Goal: Information Seeking & Learning: Learn about a topic

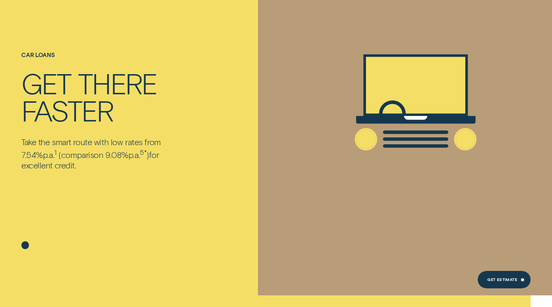
scroll to position [62, 0]
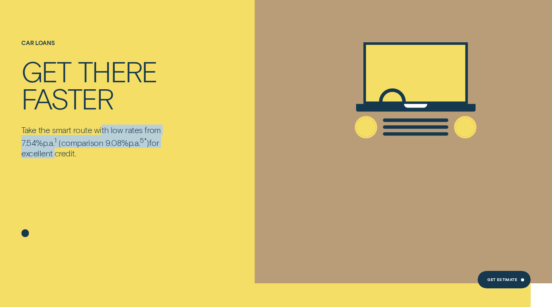
drag, startPoint x: 103, startPoint y: 129, endPoint x: 194, endPoint y: 148, distance: 92.9
click at [194, 148] on div "Car loans Get there faster Take the smart route with low rates from 7.54% p.a. …" at bounding box center [128, 110] width 221 height 268
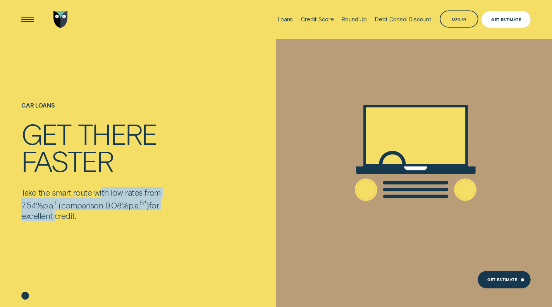
click at [509, 15] on div "Get Estimate" at bounding box center [506, 19] width 49 height 17
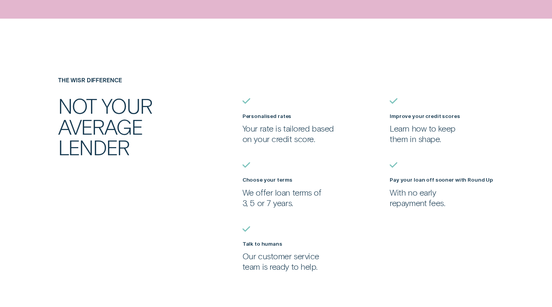
scroll to position [596, 0]
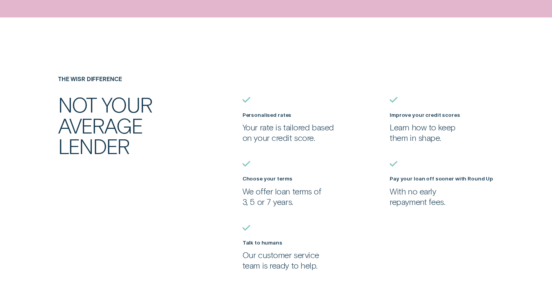
click at [402, 193] on p "With no early repayment fees." at bounding box center [442, 196] width 104 height 21
drag, startPoint x: 402, startPoint y: 193, endPoint x: 447, endPoint y: 206, distance: 46.6
click at [447, 206] on p "With no early repayment fees." at bounding box center [442, 196] width 104 height 21
click at [428, 142] on p "Learn how to keep them in shape." at bounding box center [442, 132] width 104 height 21
drag, startPoint x: 252, startPoint y: 128, endPoint x: 322, endPoint y: 136, distance: 70.3
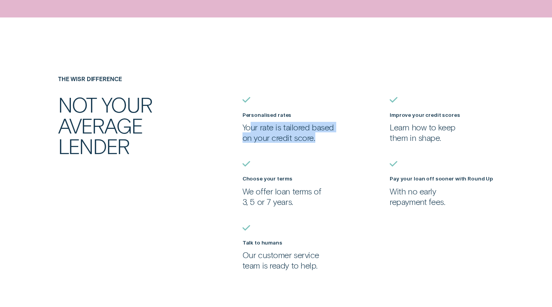
click at [322, 136] on p "Your rate is tailored based on your credit score." at bounding box center [295, 132] width 104 height 21
click at [347, 191] on li "Choose your terms We offer loan terms of 3, 5 or 7 years." at bounding box center [294, 184] width 110 height 46
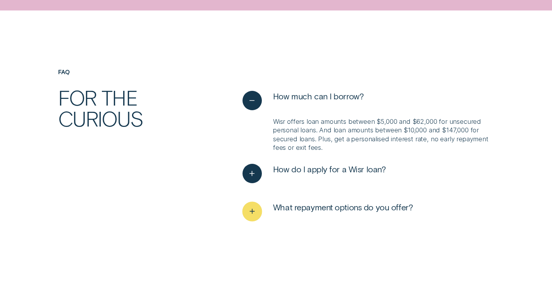
scroll to position [1861, 0]
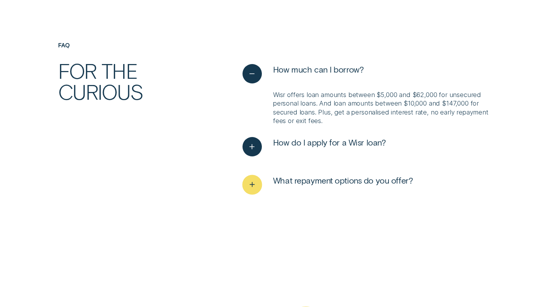
click at [260, 184] on div "See more" at bounding box center [252, 185] width 20 height 20
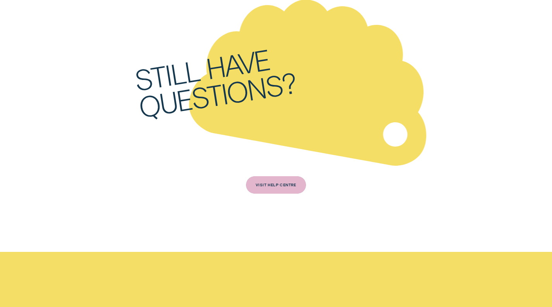
scroll to position [2187, 0]
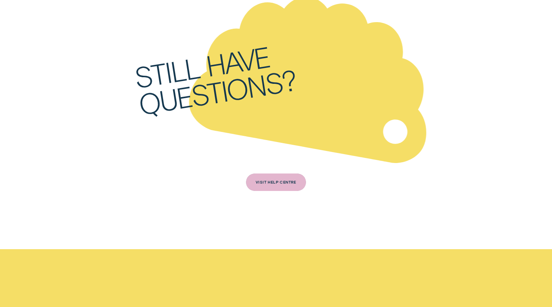
click at [278, 190] on div "VISIT HELP CENTRE" at bounding box center [276, 181] width 60 height 17
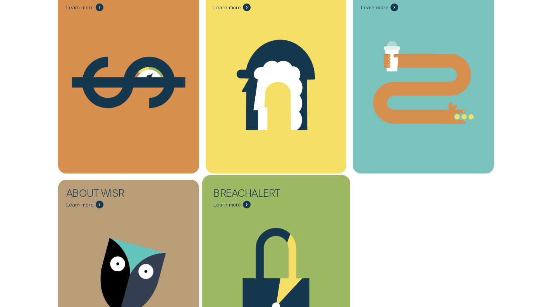
scroll to position [314, 0]
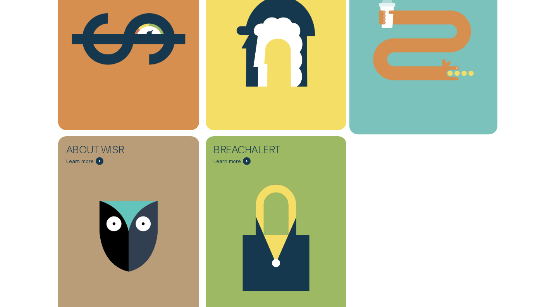
click at [388, 94] on icon "Round Up - Learn more" at bounding box center [424, 39] width 148 height 113
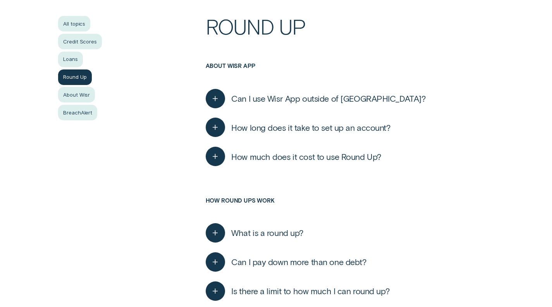
scroll to position [163, 0]
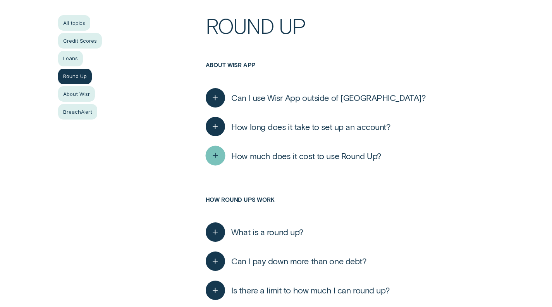
click at [222, 153] on div "button" at bounding box center [215, 156] width 20 height 20
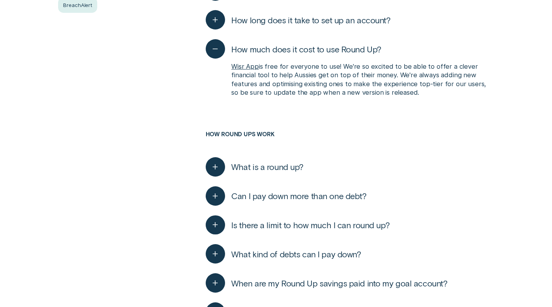
scroll to position [270, 0]
click at [288, 167] on span "What is a round up?" at bounding box center [267, 166] width 72 height 10
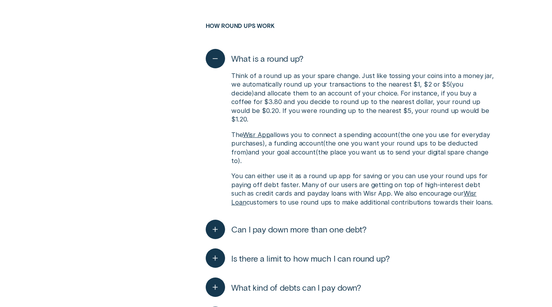
scroll to position [378, 0]
click at [333, 223] on span "Can I pay down more than one debt?" at bounding box center [298, 228] width 135 height 10
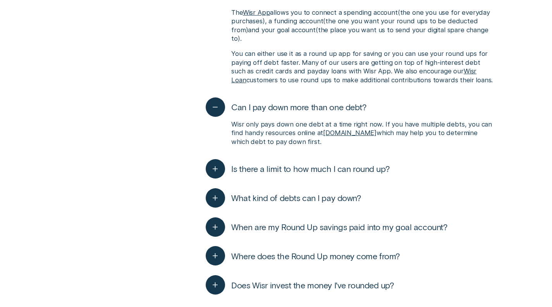
scroll to position [500, 0]
click at [319, 163] on span "Is there a limit to how much I can round up?" at bounding box center [310, 168] width 158 height 10
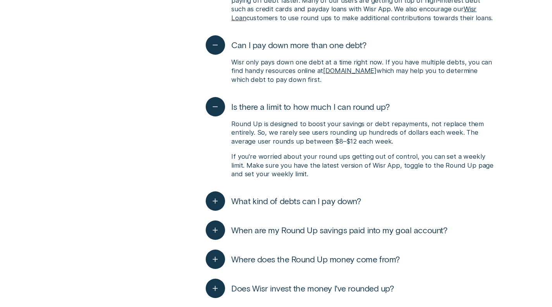
scroll to position [563, 0]
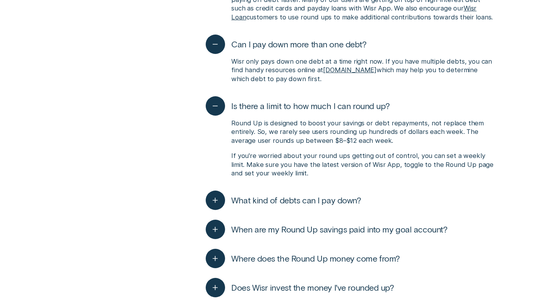
click at [294, 195] on span "What kind of debts can I pay down?" at bounding box center [296, 200] width 130 height 10
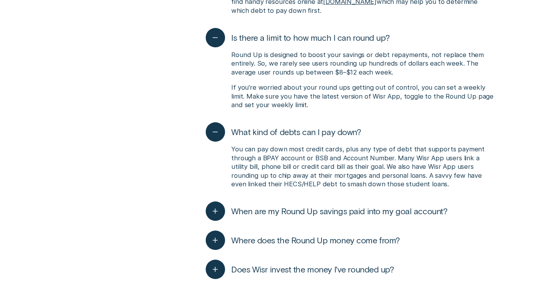
scroll to position [632, 0]
click at [346, 205] on span "When are my Round Up savings paid into my goal account?" at bounding box center [339, 210] width 216 height 10
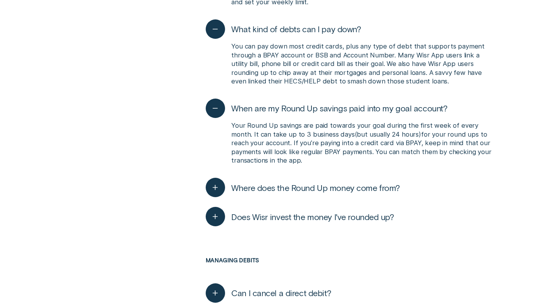
scroll to position [734, 0]
click at [337, 182] on span "Where does the Round Up money come from?" at bounding box center [315, 187] width 169 height 10
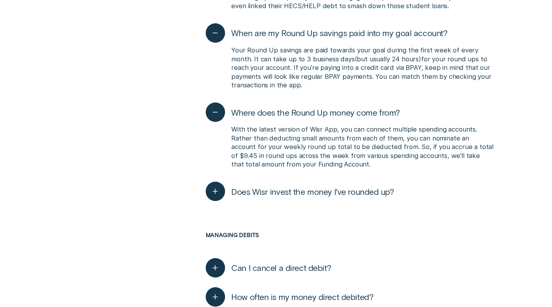
scroll to position [809, 0]
click at [355, 186] on span "Does Wisr invest the money I've rounded up?" at bounding box center [312, 191] width 163 height 10
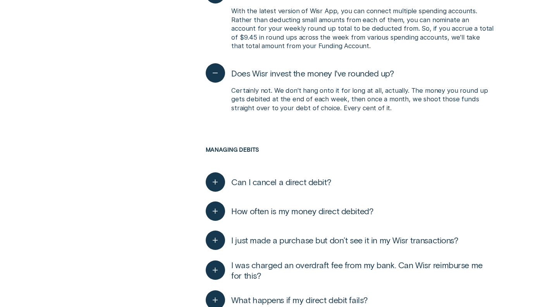
scroll to position [929, 0]
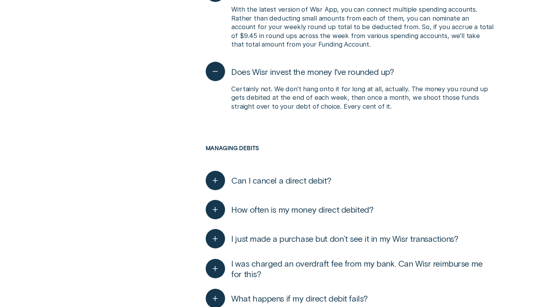
click at [311, 175] on span "Can I cancel a direct debit?" at bounding box center [281, 180] width 100 height 10
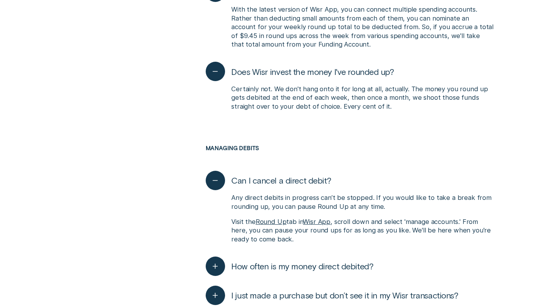
drag, startPoint x: 311, startPoint y: 164, endPoint x: 374, endPoint y: 189, distance: 67.9
click at [374, 189] on div "Can I cancel a direct debit? Any direct debits in progress can’t be stopped. If…" at bounding box center [350, 208] width 288 height 86
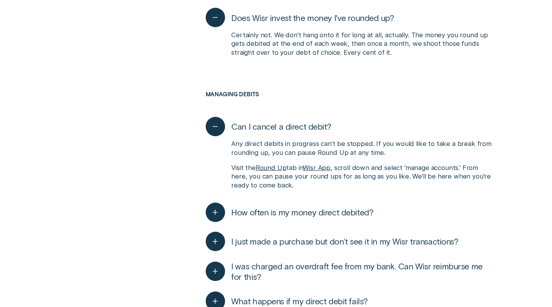
scroll to position [987, 0]
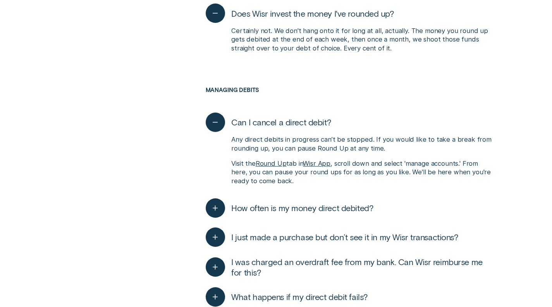
click at [361, 202] on span "How often is my money direct debited?" at bounding box center [302, 207] width 142 height 10
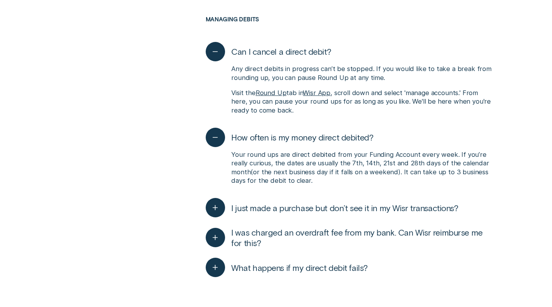
scroll to position [1058, 0]
click at [351, 202] on span "I just made a purchase but don’t see it in my Wisr transactions?" at bounding box center [344, 207] width 227 height 10
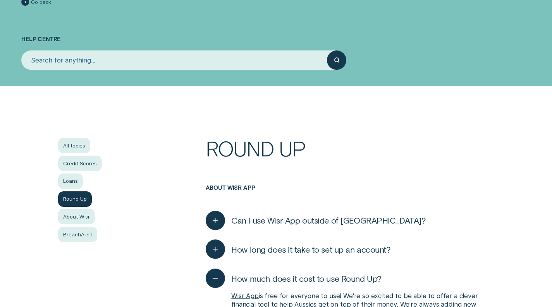
scroll to position [0, 0]
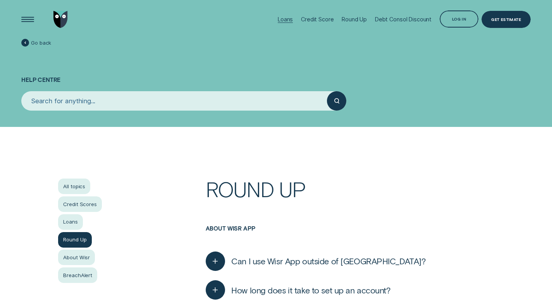
click at [286, 18] on div "Loans" at bounding box center [285, 19] width 15 height 7
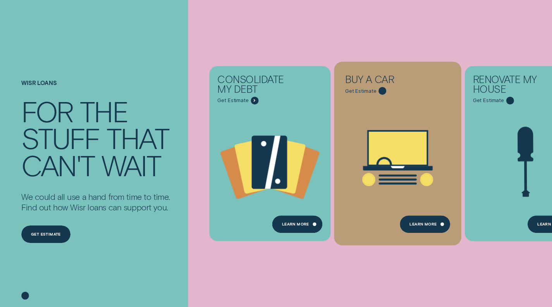
scroll to position [34, 0]
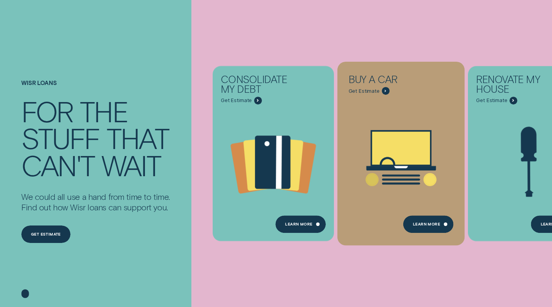
click at [414, 112] on icon "Buy a car - Learn more" at bounding box center [401, 157] width 127 height 97
